Goal: Information Seeking & Learning: Find specific fact

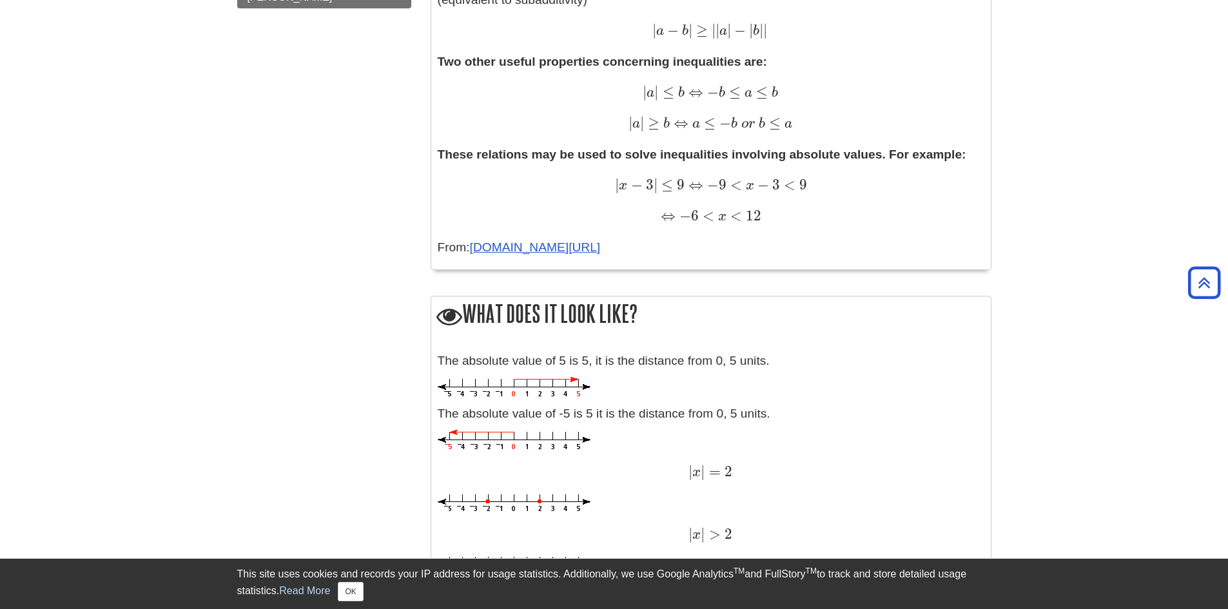
scroll to position [1032, 0]
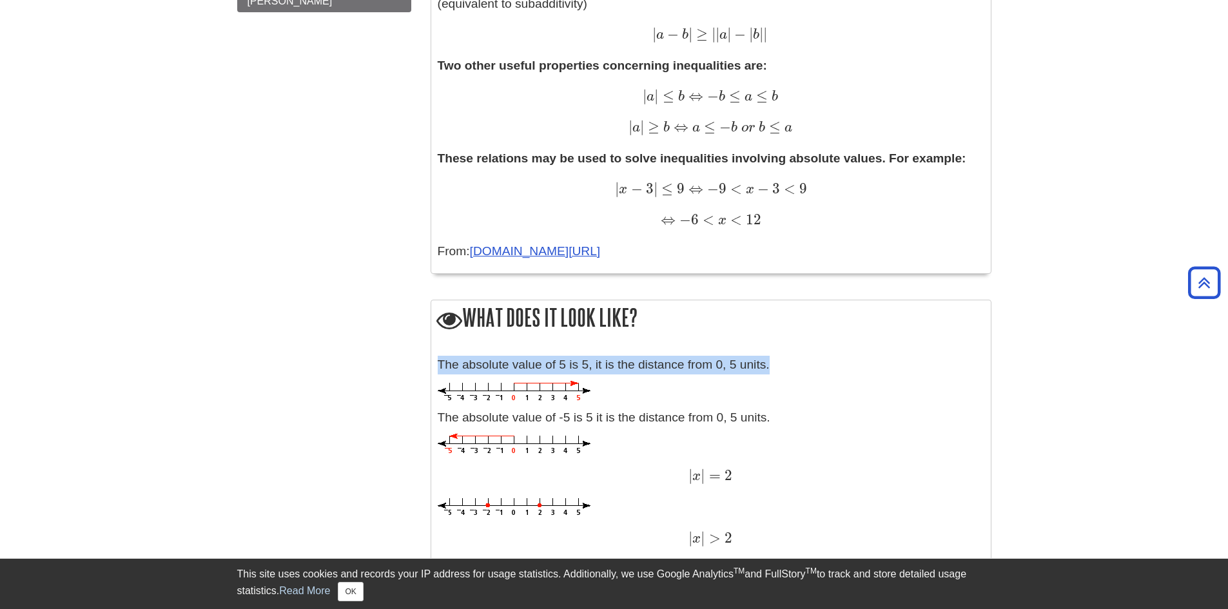
drag, startPoint x: 438, startPoint y: 363, endPoint x: 777, endPoint y: 355, distance: 338.6
click at [777, 355] on div "The absolute value of 5 is 5, it is the distance from 0, 5 units. The absolute …" at bounding box center [711, 554] width 560 height 411
copy p "The absolute value of 5 is 5, it is the distance from 0, 5 units."
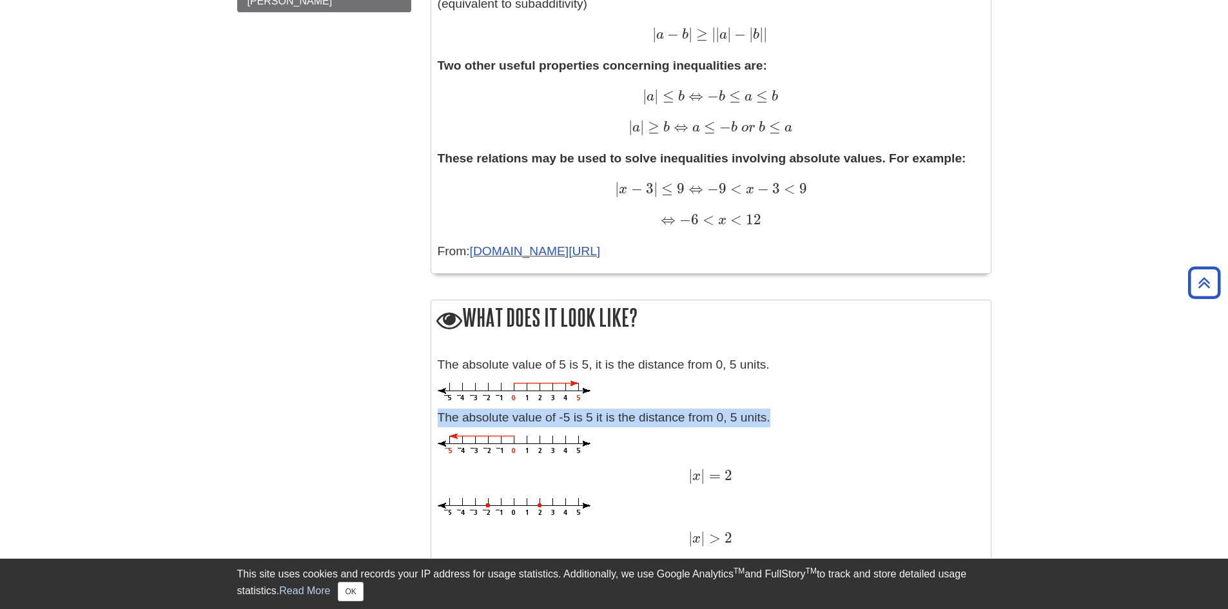
drag, startPoint x: 438, startPoint y: 416, endPoint x: 773, endPoint y: 421, distance: 334.7
click at [773, 421] on p "The absolute value of -5 is 5 it is the distance from 0, 5 units." at bounding box center [711, 418] width 547 height 19
copy p "The absolute value of -5 is 5 it is the distance from 0, 5 units."
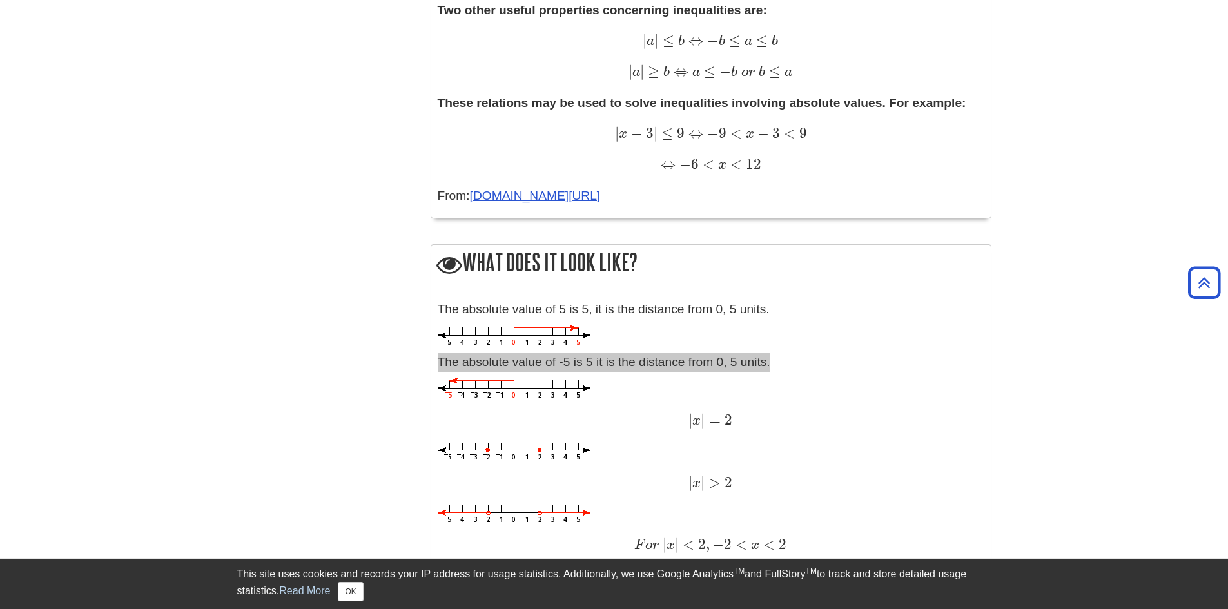
scroll to position [1161, 0]
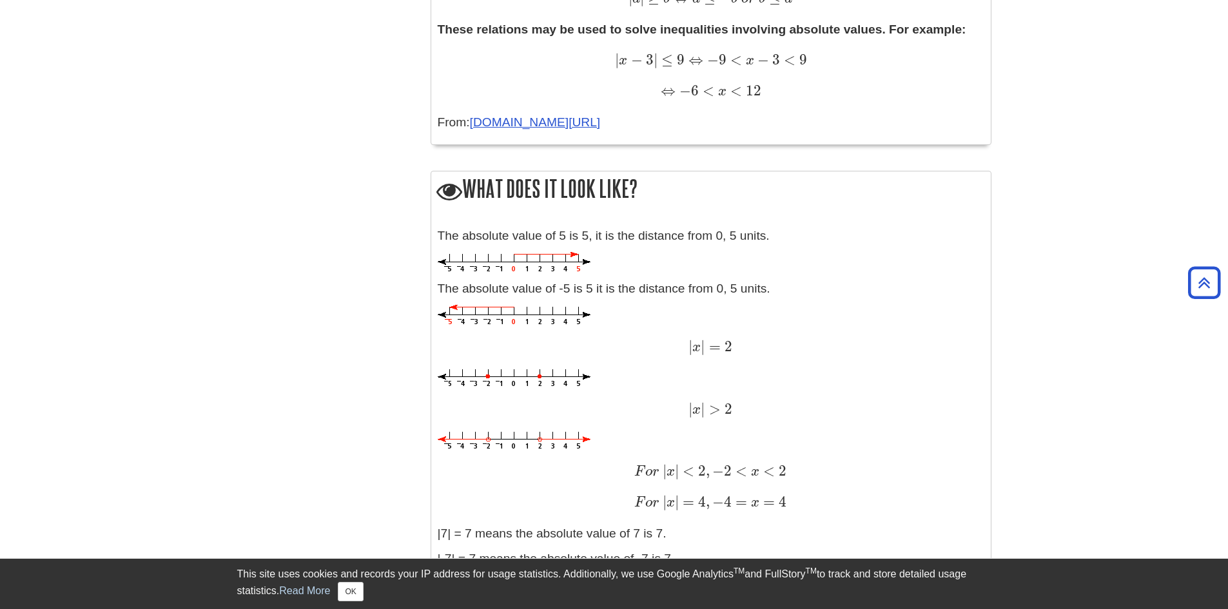
click at [604, 325] on p at bounding box center [711, 315] width 547 height 21
click at [1122, 414] on body "Library Chat This site uses cookies and records your IP address for usage stati…" at bounding box center [614, 349] width 1228 height 3020
